Goal: Entertainment & Leisure: Consume media (video, audio)

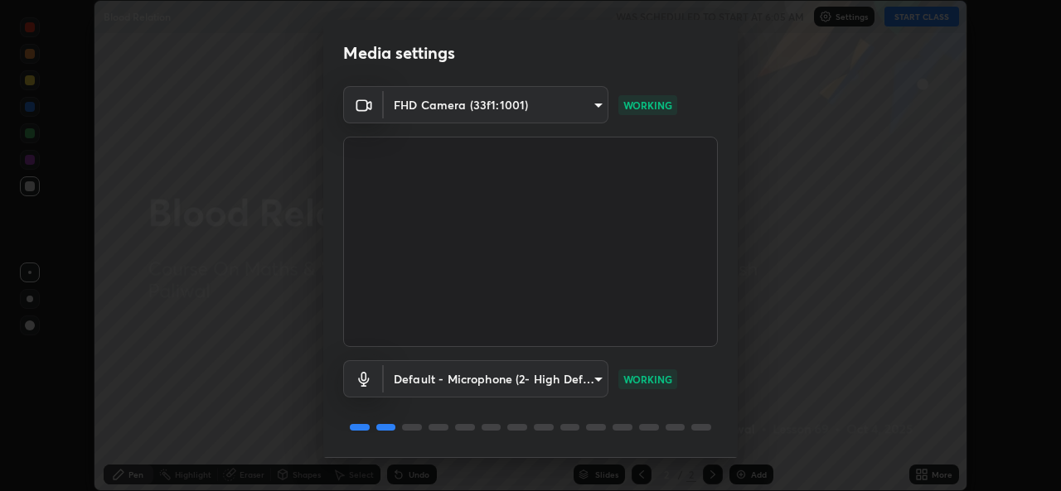
scroll to position [52, 0]
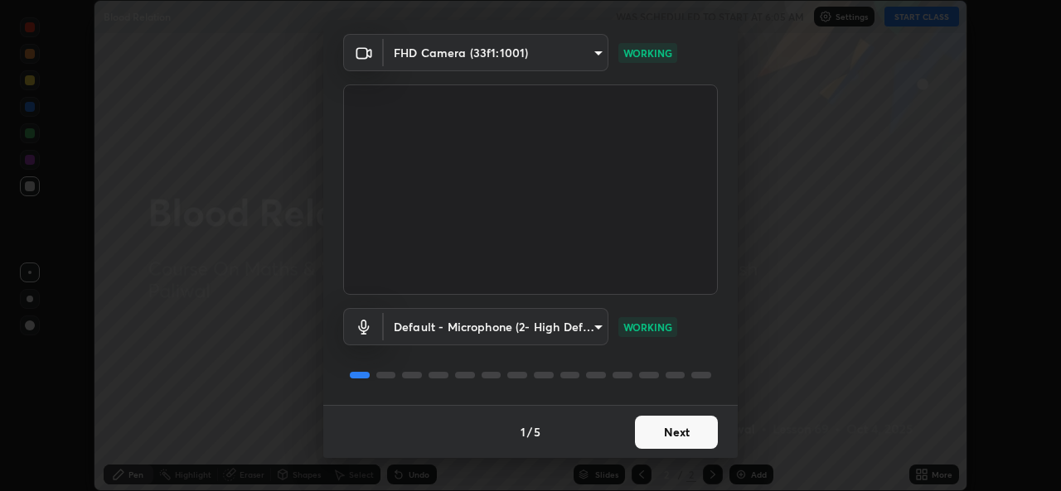
click at [686, 435] on button "Next" at bounding box center [676, 432] width 83 height 33
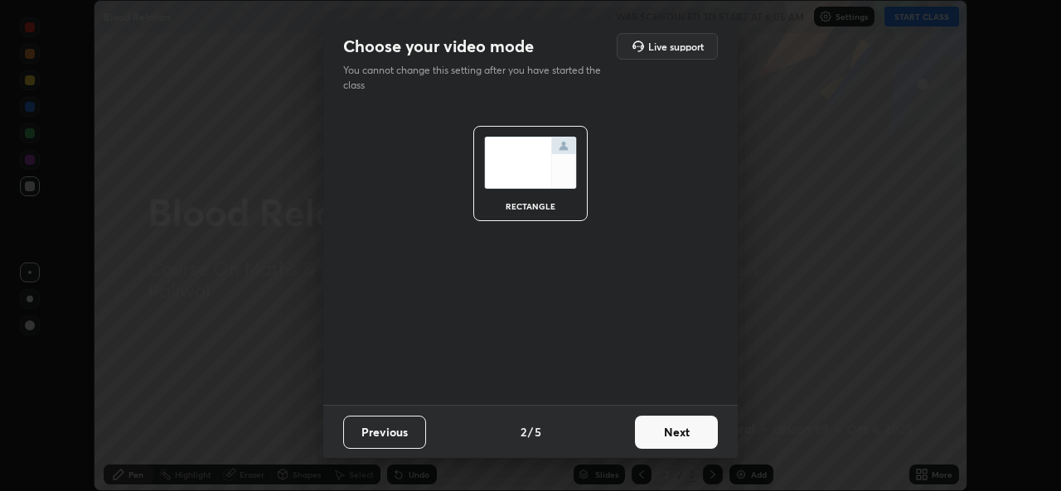
scroll to position [0, 0]
click at [694, 433] on button "Next" at bounding box center [676, 432] width 83 height 33
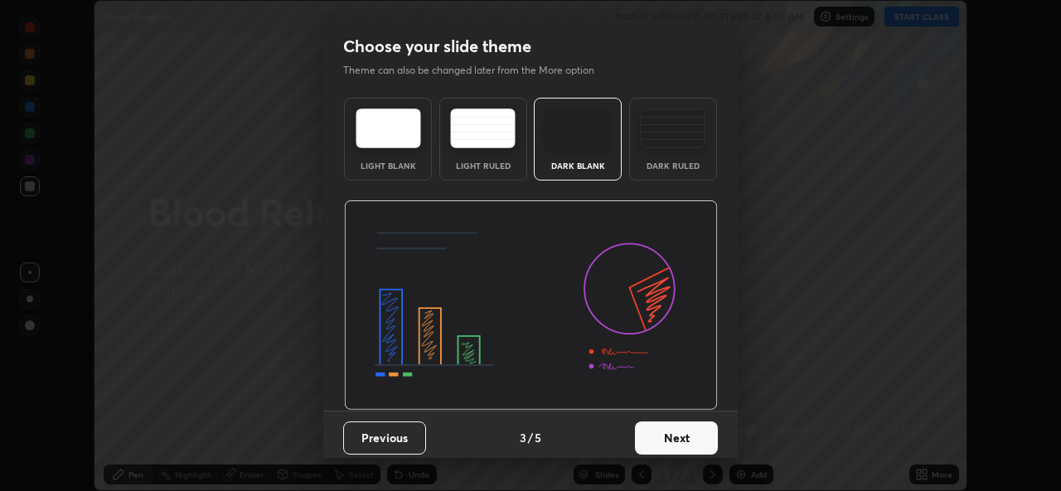
click at [689, 441] on button "Next" at bounding box center [676, 438] width 83 height 33
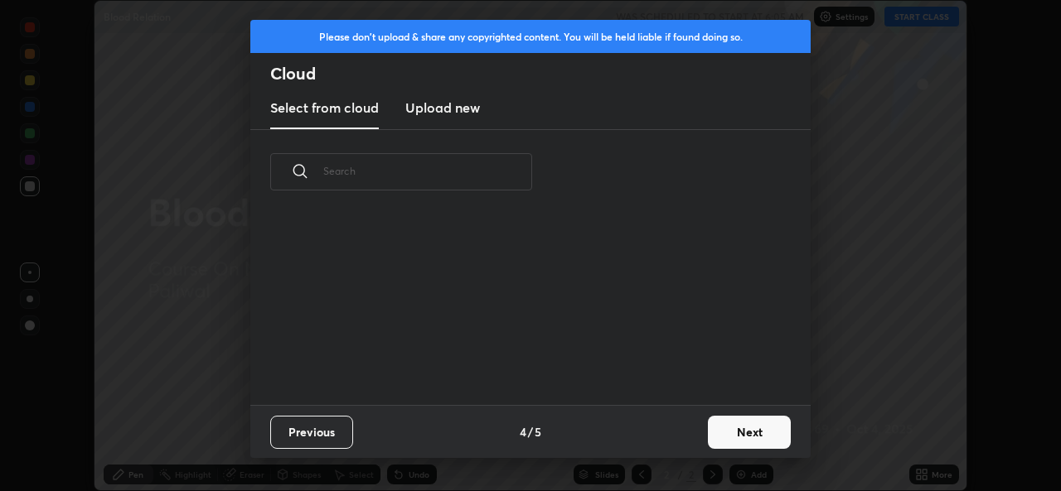
scroll to position [191, 532]
click at [733, 441] on button "Next" at bounding box center [749, 432] width 83 height 33
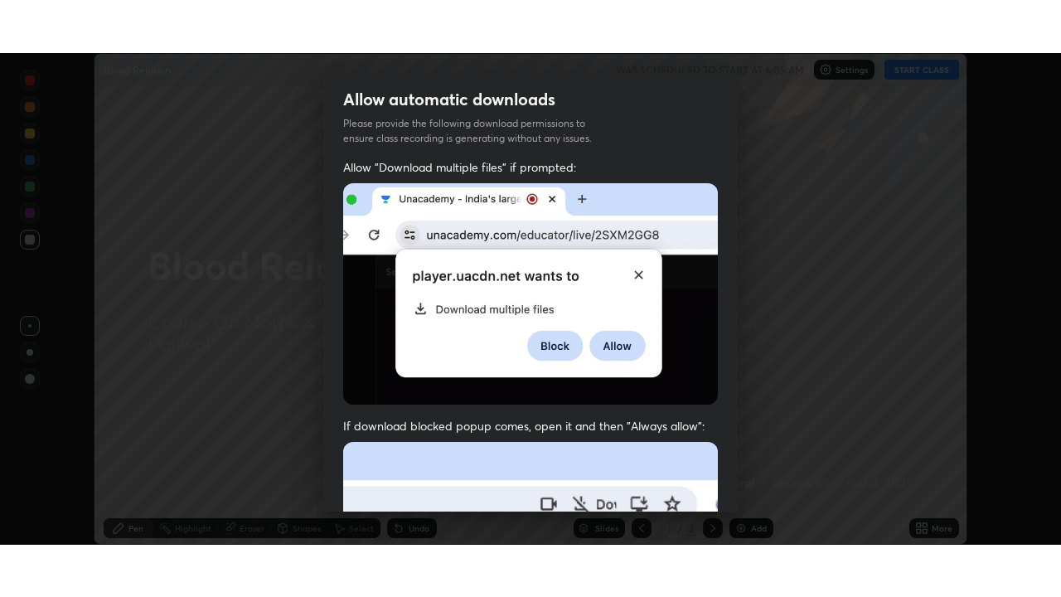
scroll to position [390, 0]
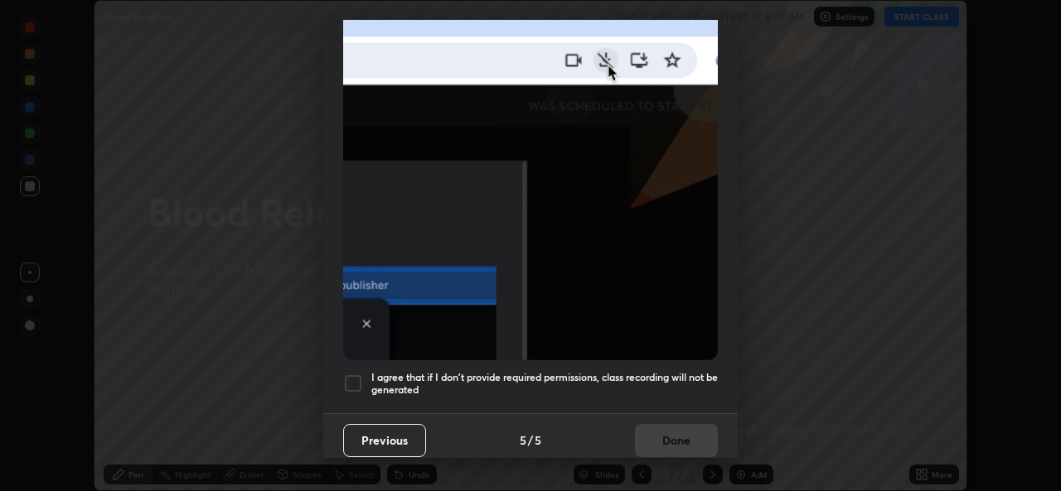
click at [350, 376] on div at bounding box center [353, 384] width 20 height 20
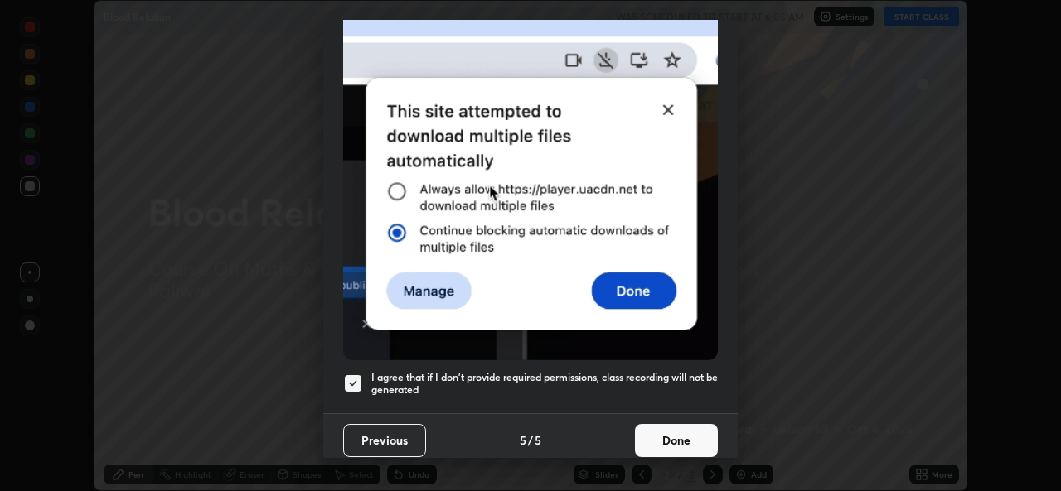
click at [667, 431] on button "Done" at bounding box center [676, 440] width 83 height 33
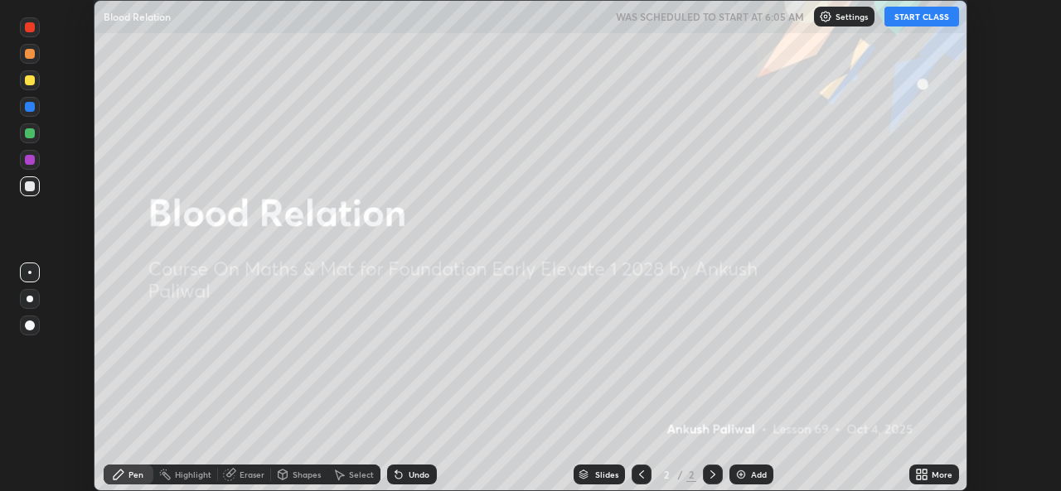
click at [922, 22] on button "START CLASS" at bounding box center [921, 17] width 75 height 20
click at [925, 472] on icon at bounding box center [924, 472] width 4 height 4
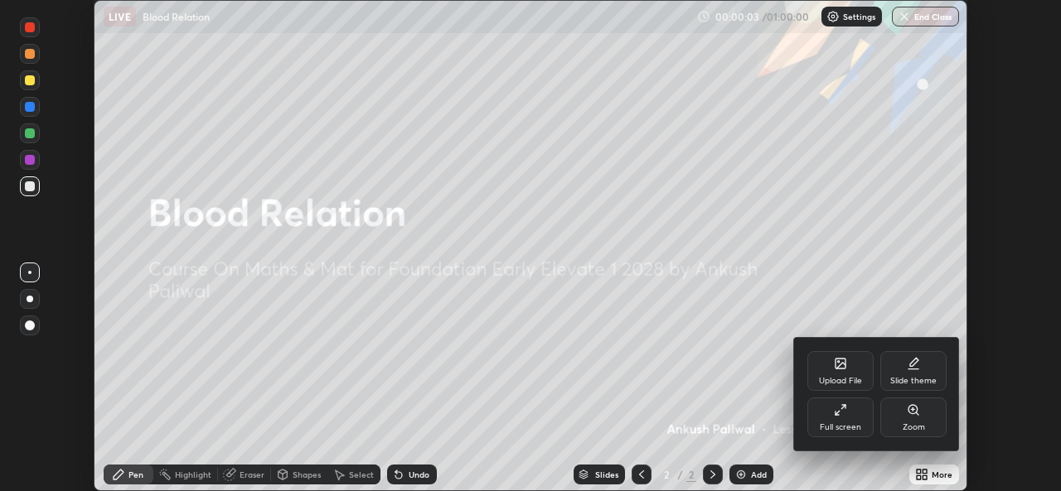
click at [849, 409] on div "Full screen" at bounding box center [840, 418] width 66 height 40
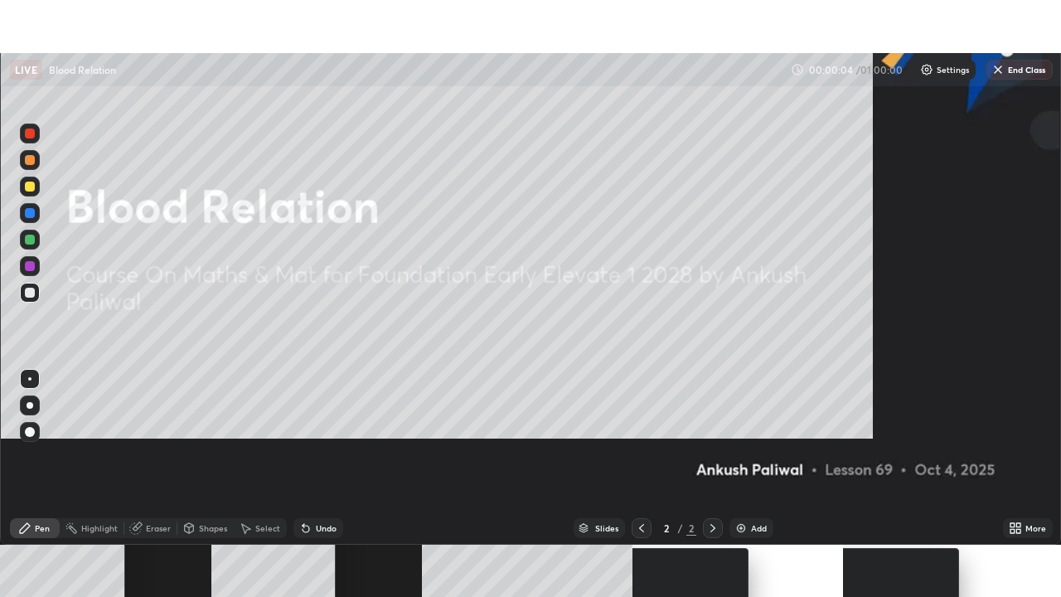
scroll to position [597, 1061]
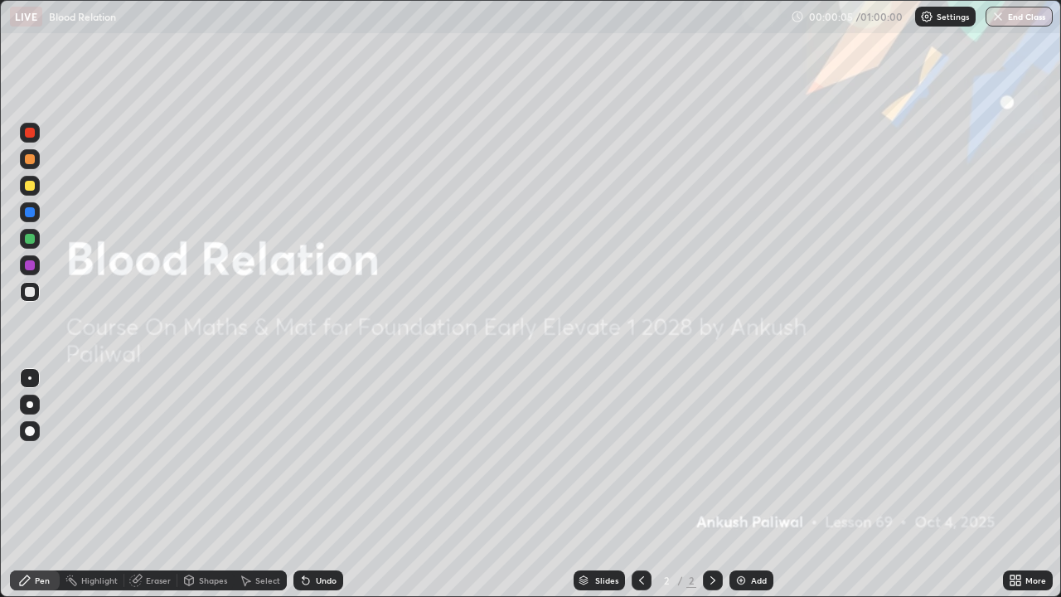
click at [745, 491] on div "Add" at bounding box center [751, 580] width 44 height 20
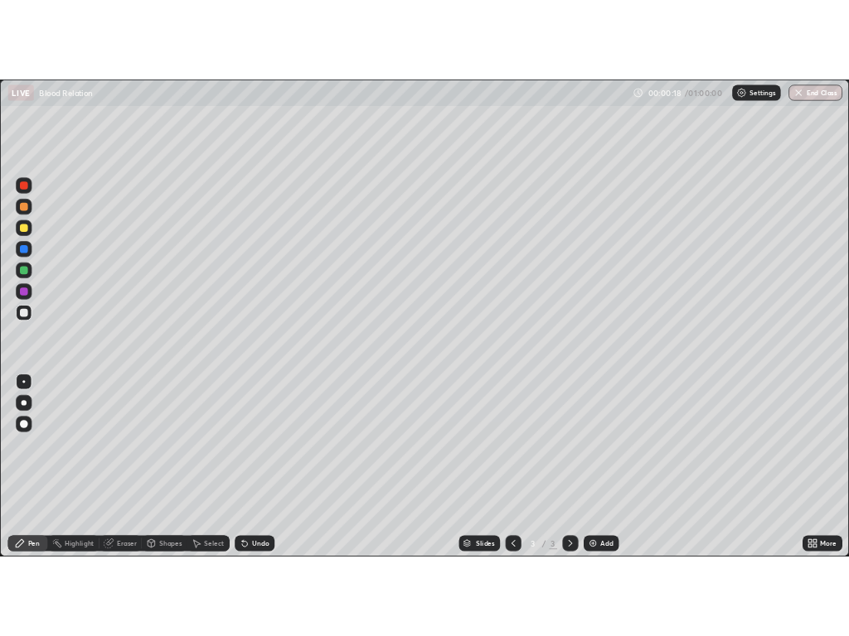
scroll to position [636, 849]
